Goal: Check status: Check status

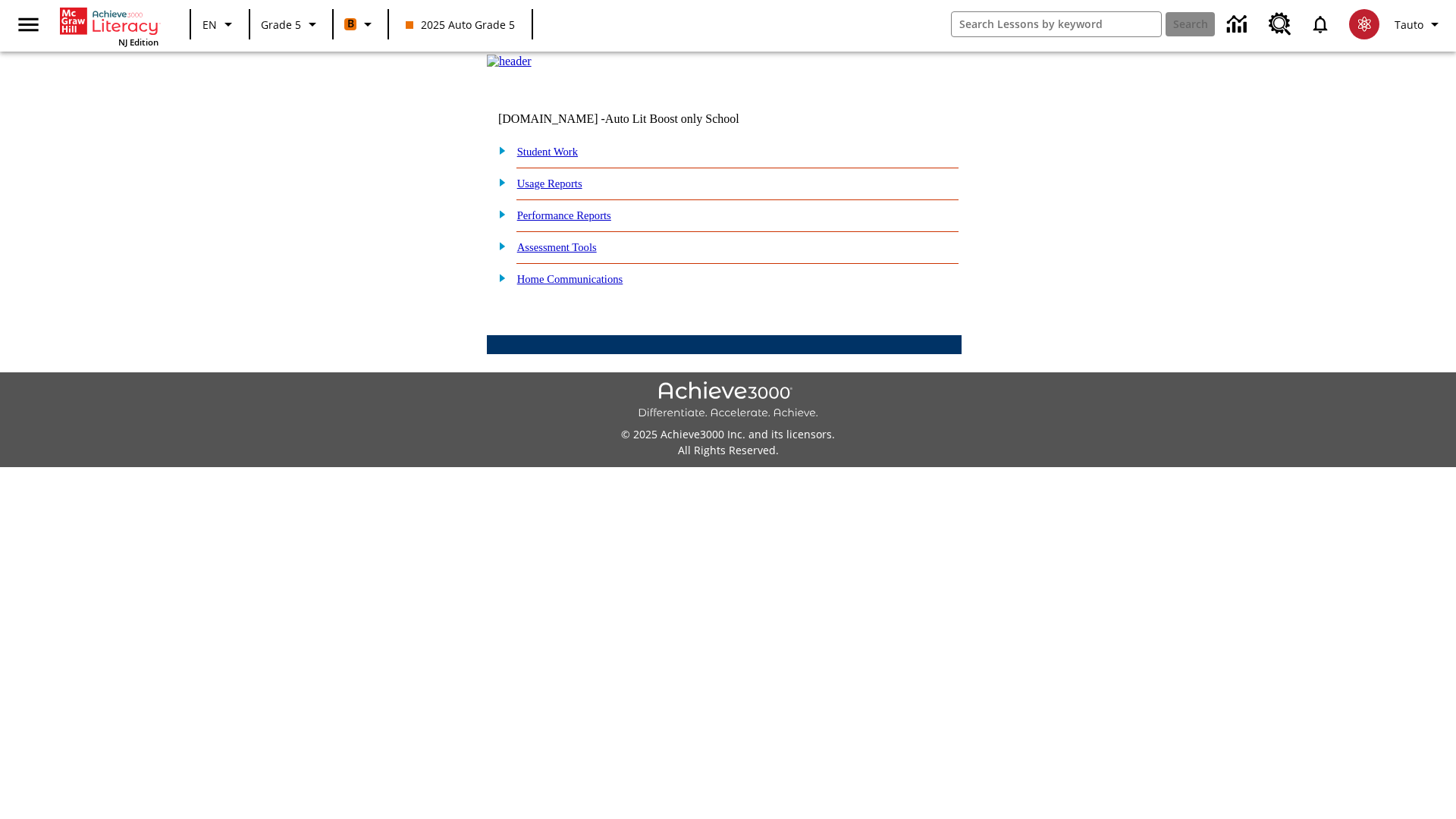
click at [557, 158] on link "Student Work" at bounding box center [547, 151] width 60 height 12
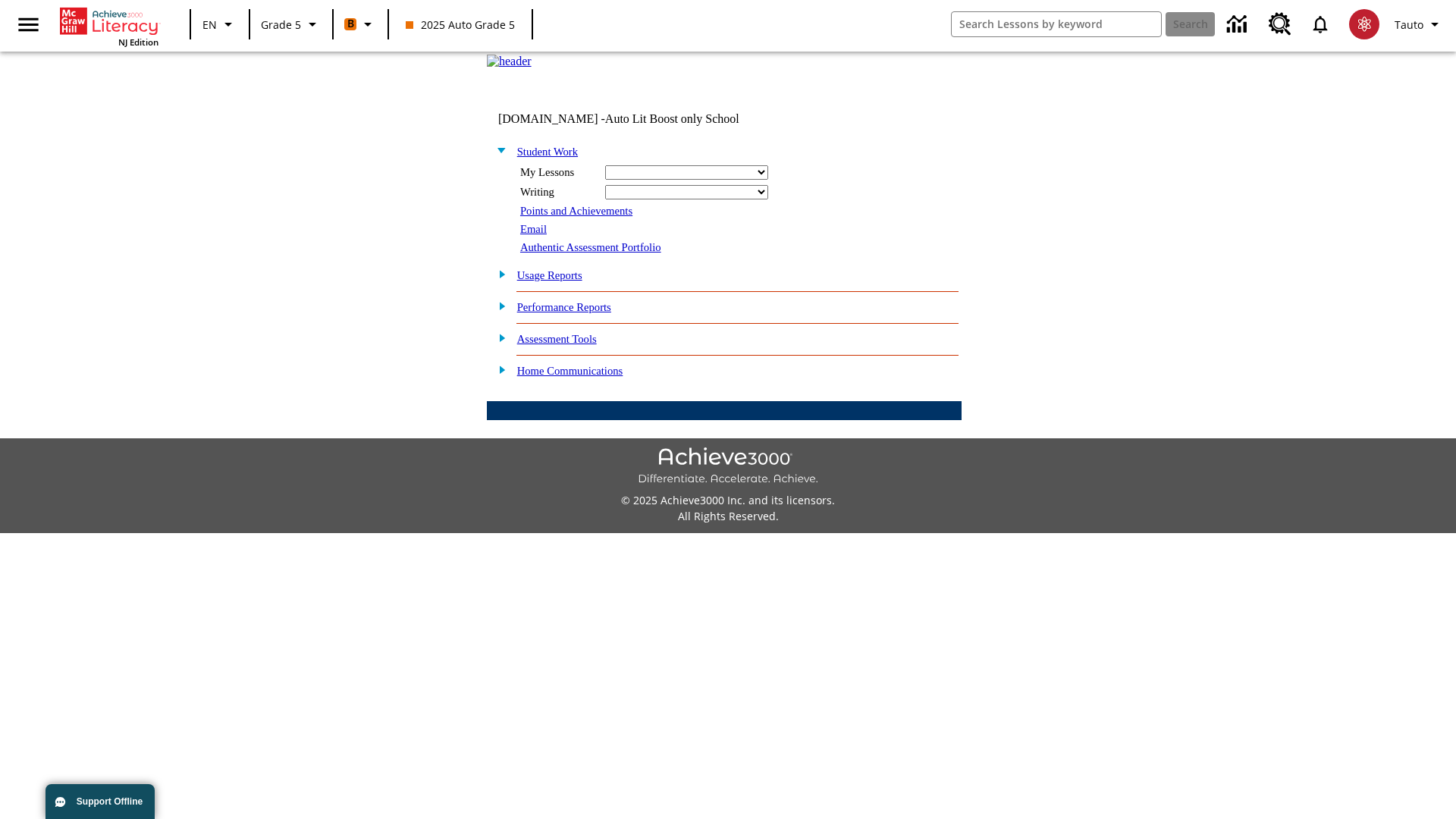
select select "/options/reports/?report_id=12&atype=1&section=2"
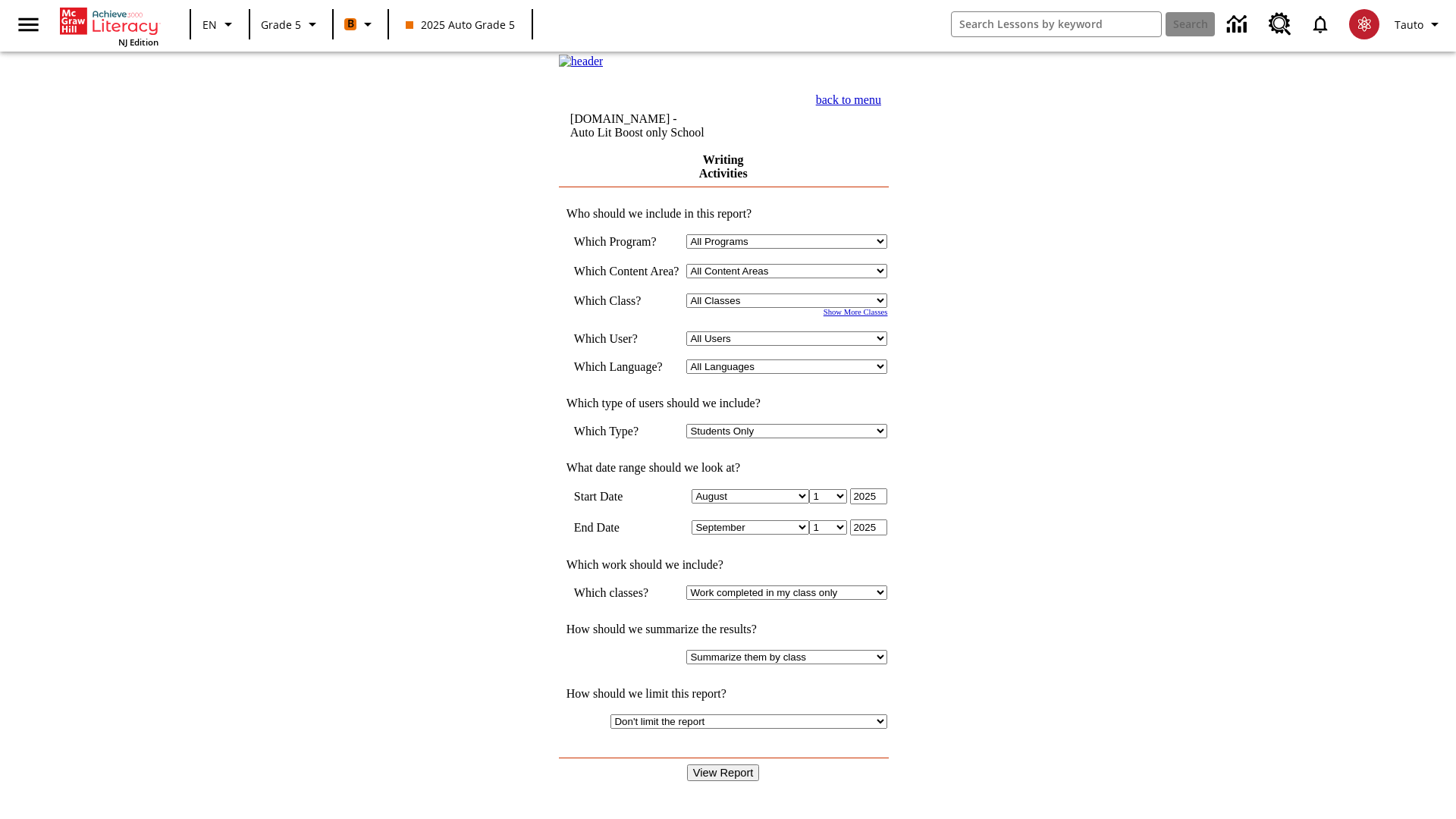
click at [792, 308] on select "Select a Class: All Classes 2025 Auto Grade 5 OL 2025 Auto Grade 6" at bounding box center [786, 301] width 201 height 14
select select "11133131"
